Goal: Information Seeking & Learning: Learn about a topic

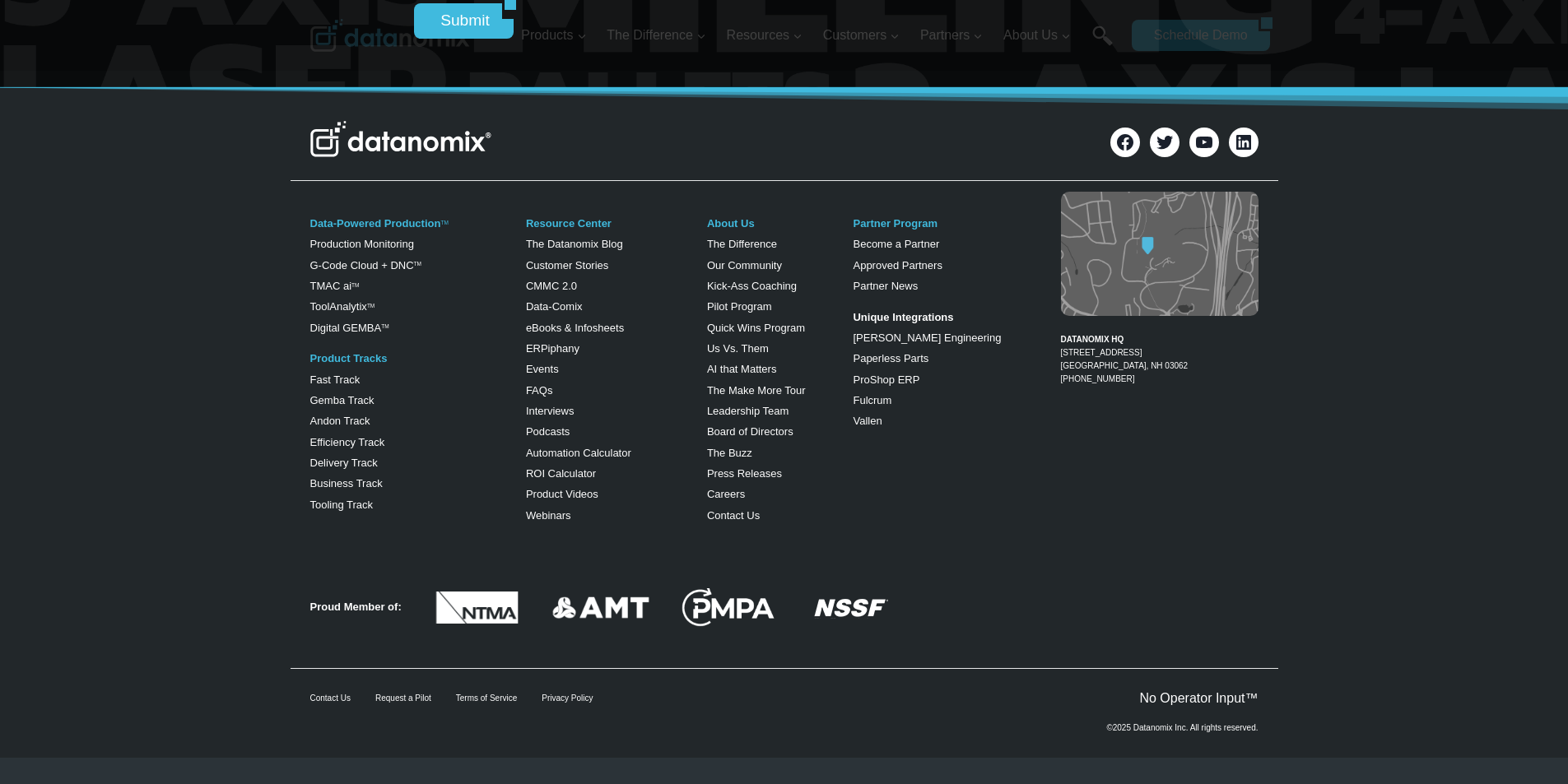
scroll to position [6991, 0]
click at [548, 459] on link "Automation Calculator" at bounding box center [578, 452] width 106 height 12
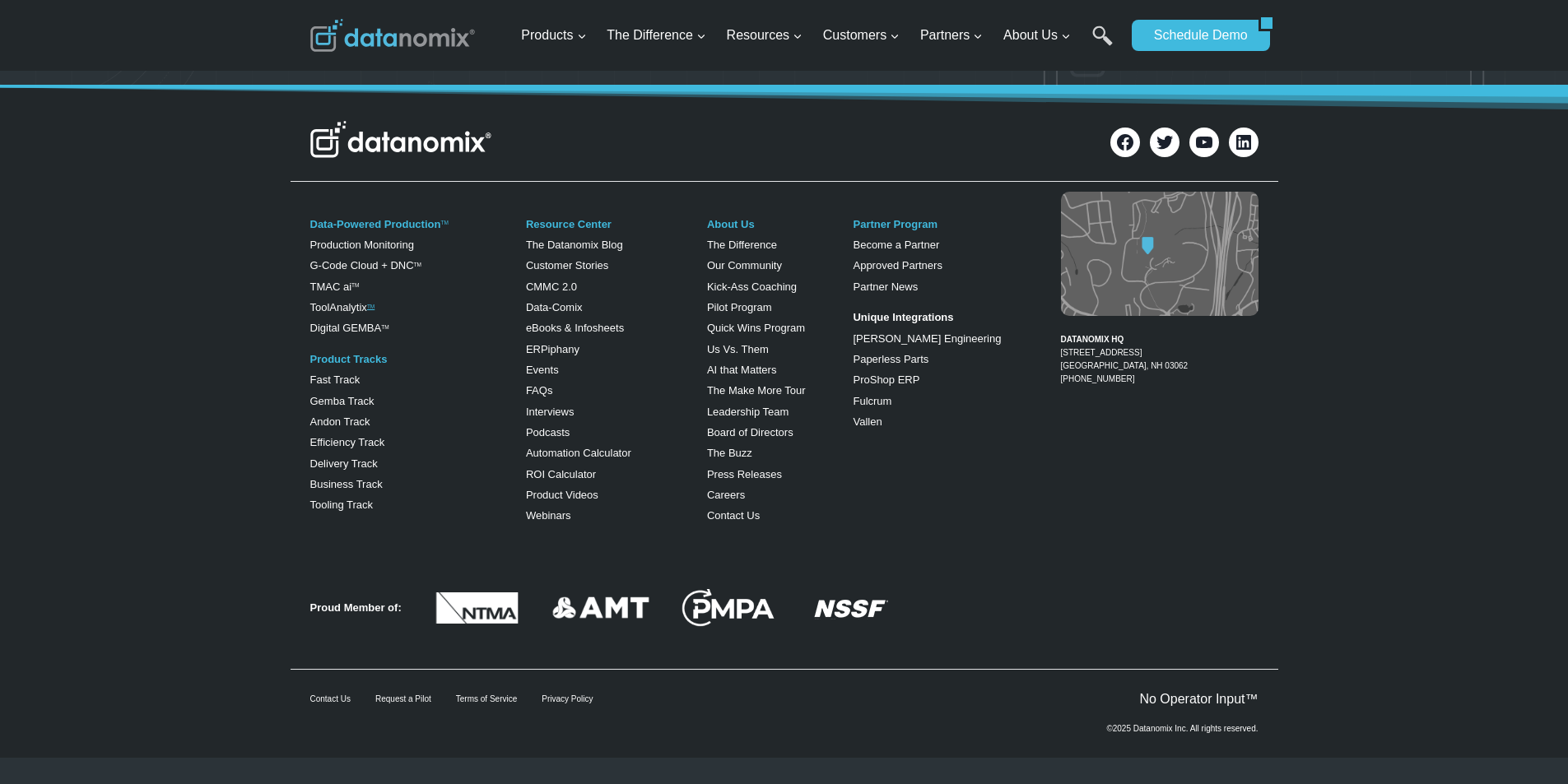
click at [370, 309] on link "TM" at bounding box center [371, 306] width 7 height 6
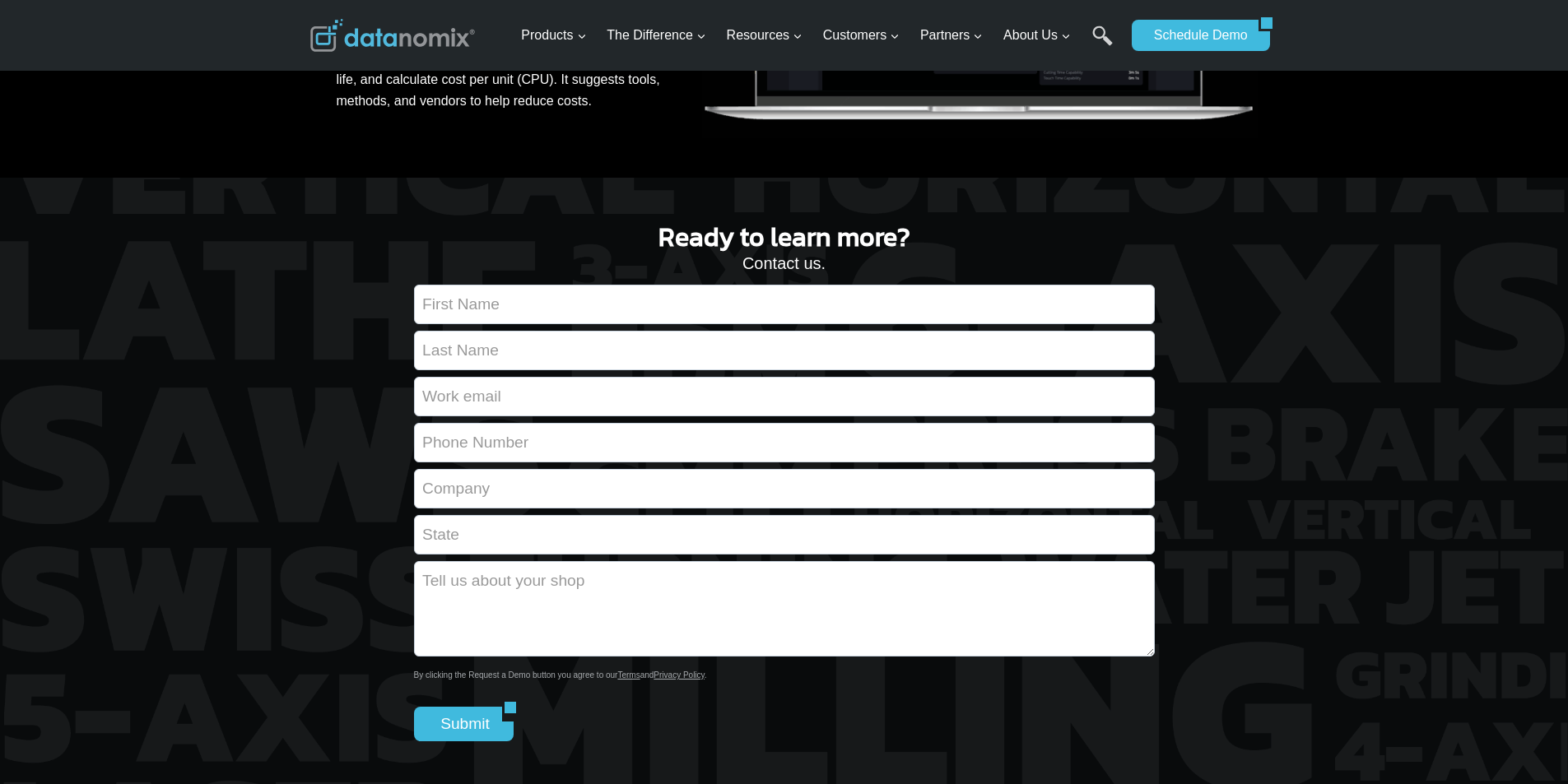
scroll to position [1062, 0]
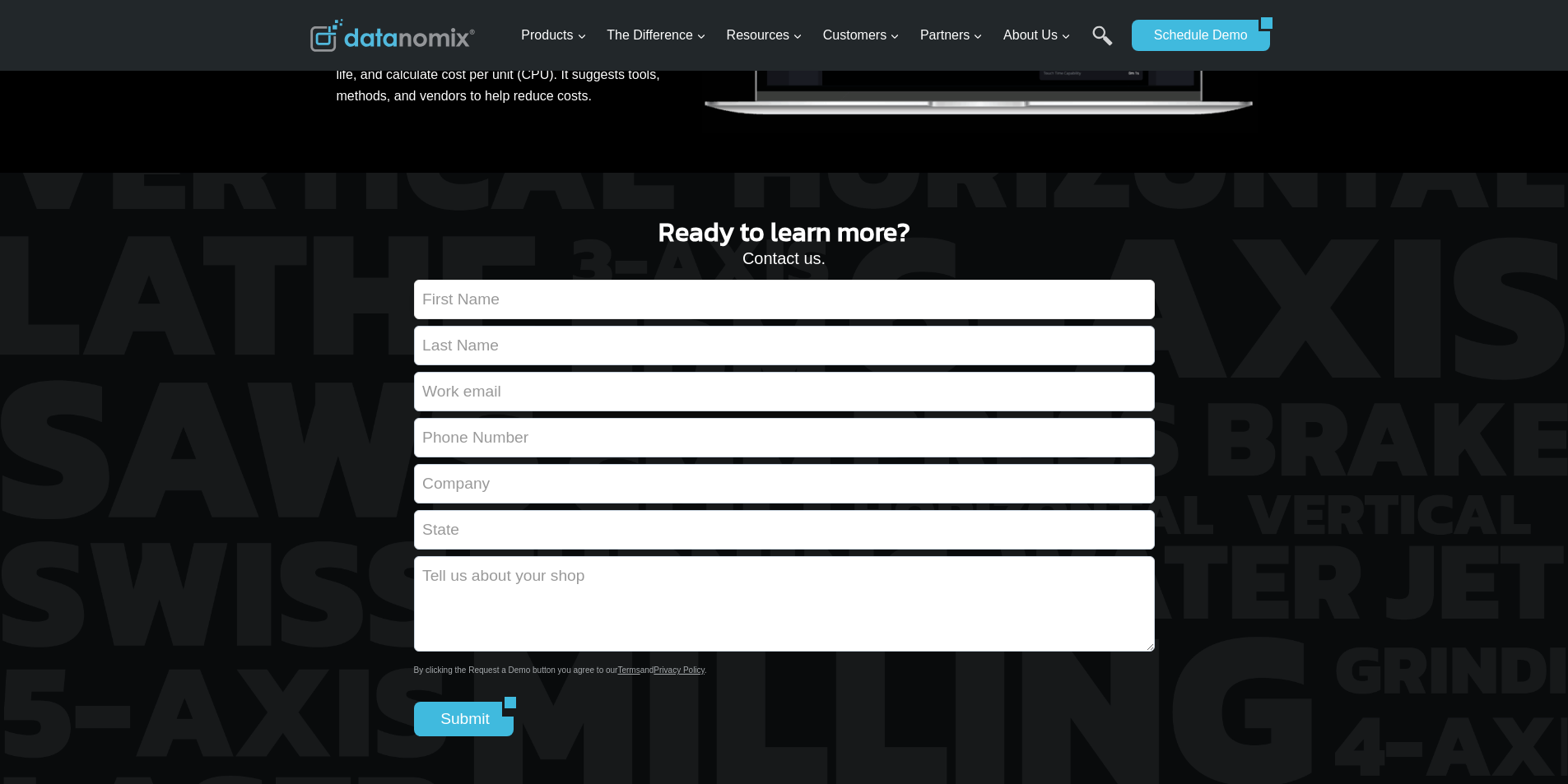
click at [573, 319] on input "Contact form" at bounding box center [784, 299] width 740 height 40
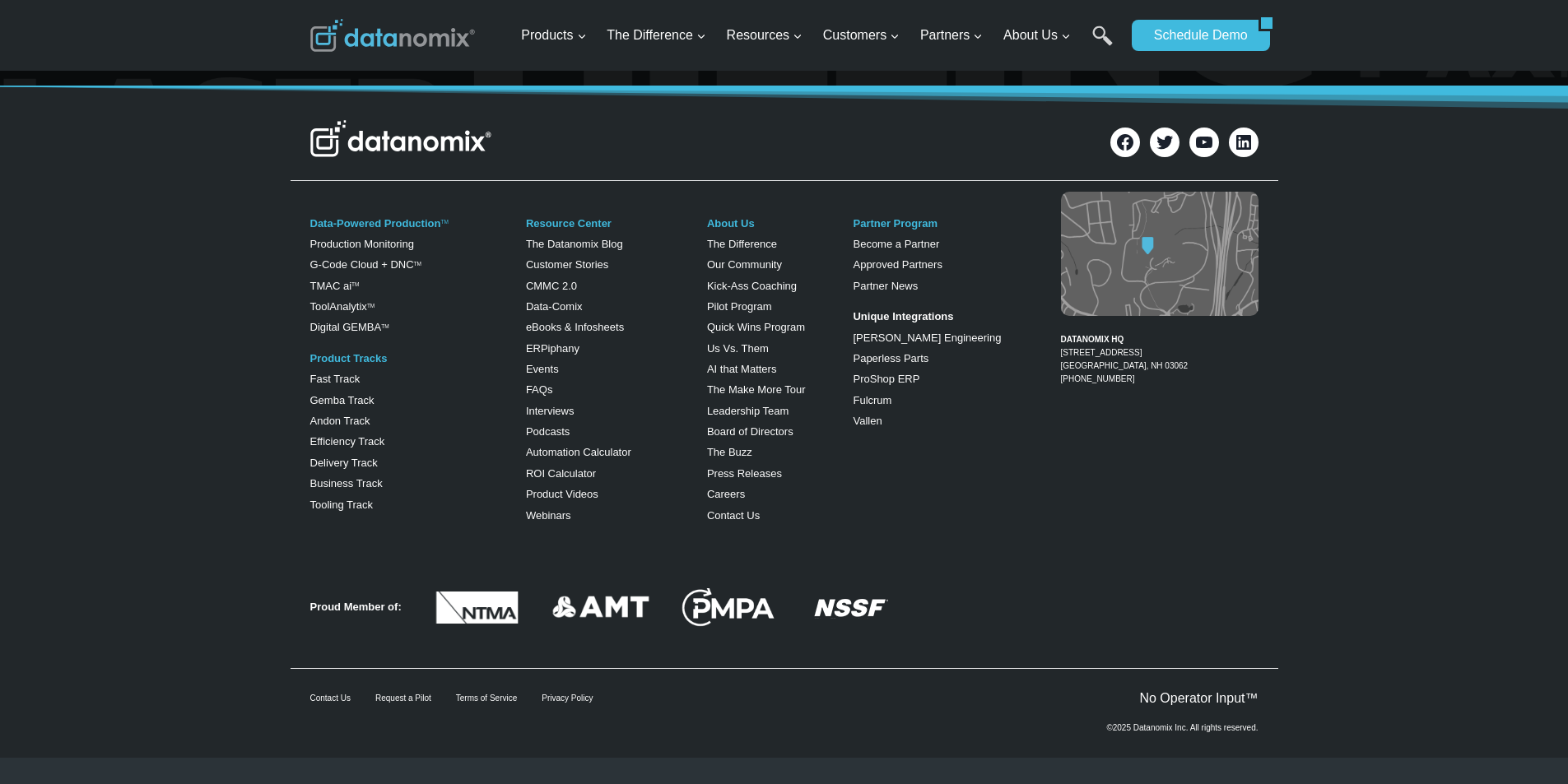
scroll to position [2194, 0]
type input "Rita"
click at [723, 559] on div "Proud Member of:" at bounding box center [784, 604] width 988 height 114
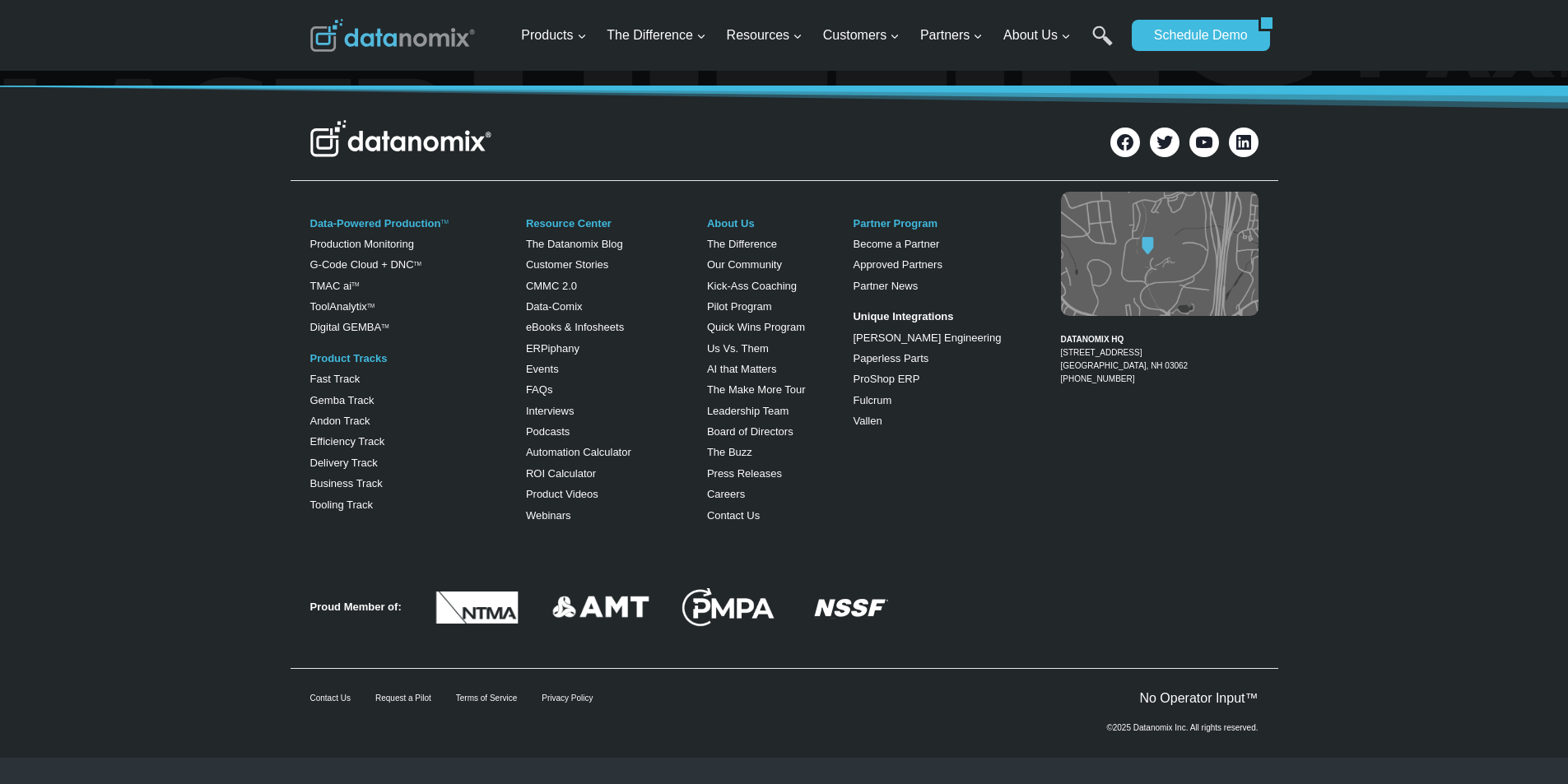
click at [871, 332] on link "[PERSON_NAME] Engineering" at bounding box center [926, 337] width 148 height 12
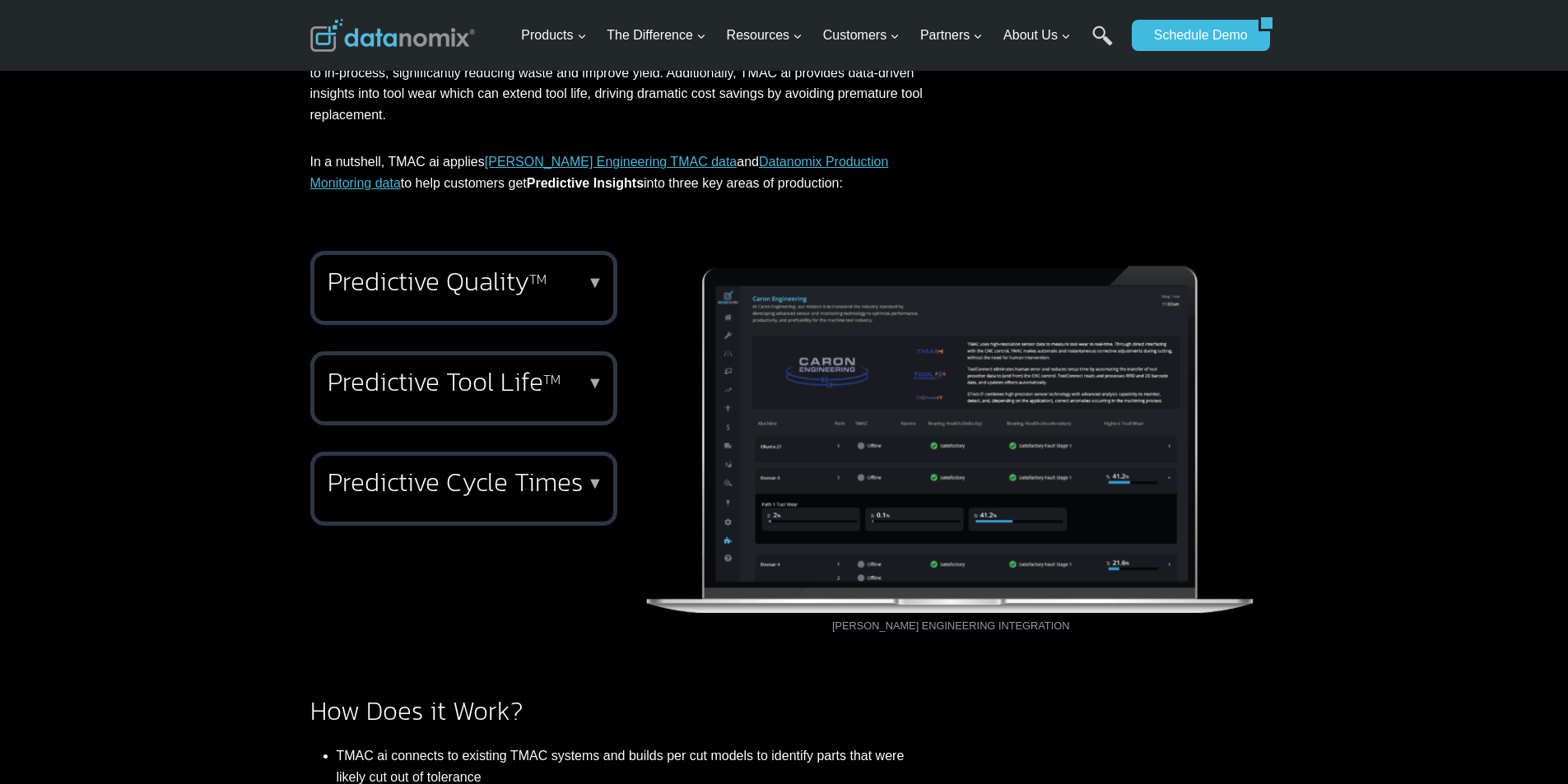
scroll to position [891, 0]
